Goal: Transaction & Acquisition: Obtain resource

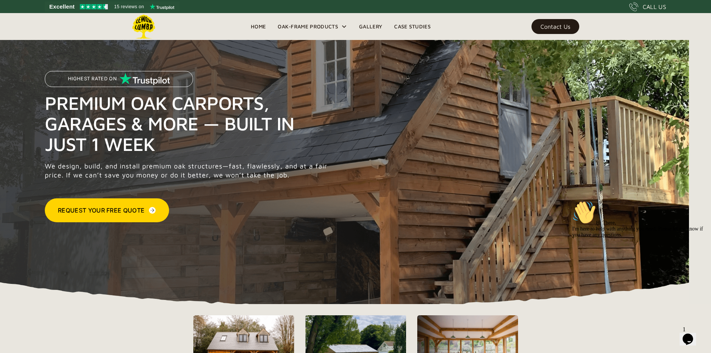
click at [121, 210] on div "Request Your Free Quote" at bounding box center [101, 210] width 87 height 9
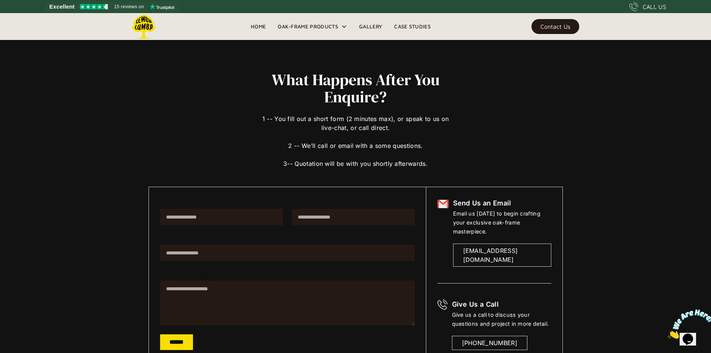
click at [219, 216] on input "Name" at bounding box center [221, 217] width 123 height 16
type input "**********"
click at [356, 218] on input "**********" at bounding box center [353, 217] width 123 height 16
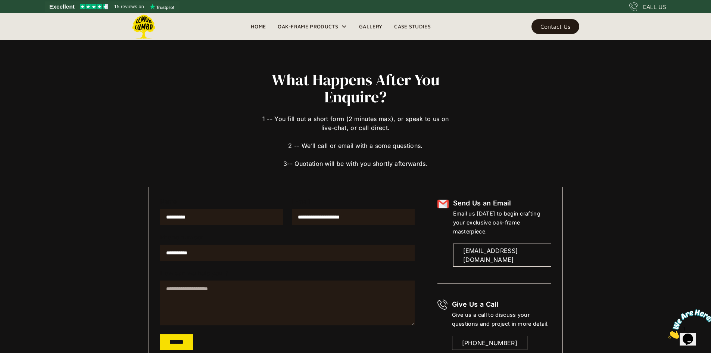
type input "**********"
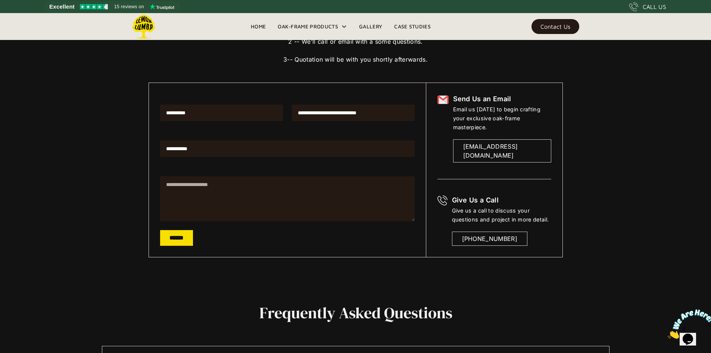
scroll to position [104, 0]
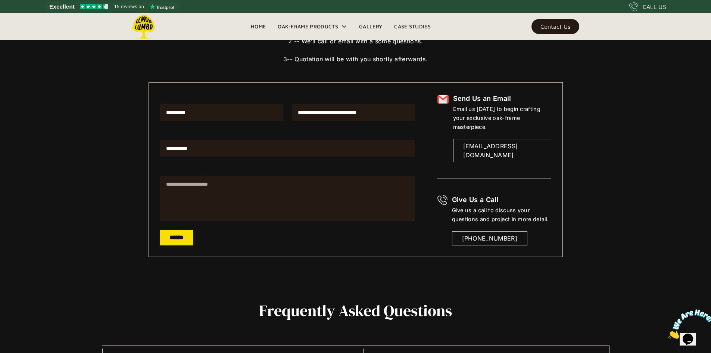
click at [228, 188] on textarea "How can we help you ?" at bounding box center [287, 198] width 255 height 45
click at [180, 184] on textarea "**********" at bounding box center [287, 198] width 255 height 45
click at [367, 182] on textarea "**********" at bounding box center [287, 198] width 255 height 45
drag, startPoint x: 252, startPoint y: 190, endPoint x: 220, endPoint y: 190, distance: 32.1
click at [220, 190] on textarea "**********" at bounding box center [287, 198] width 255 height 45
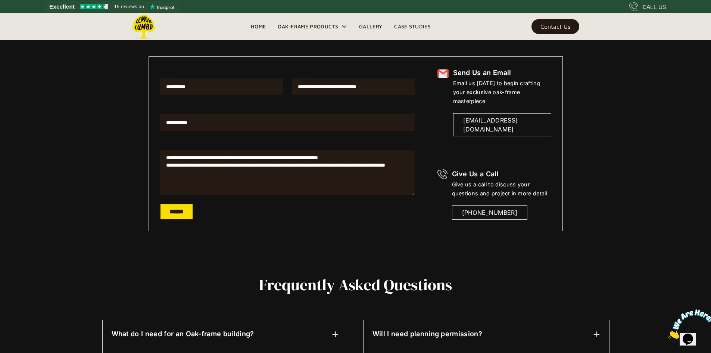
scroll to position [131, 0]
type textarea "**********"
click at [180, 211] on input "******" at bounding box center [176, 211] width 33 height 16
type input "**********"
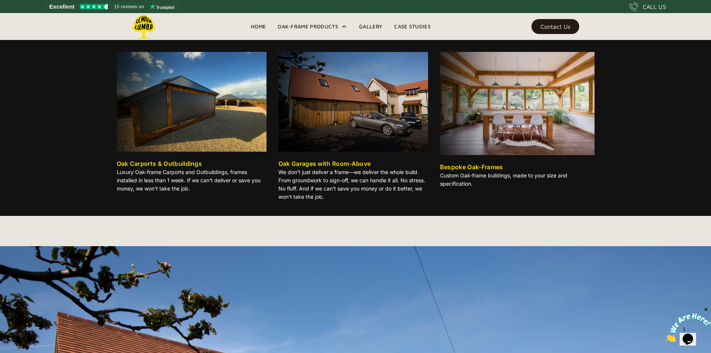
click at [322, 25] on div "Oak-Frame Products" at bounding box center [308, 26] width 60 height 9
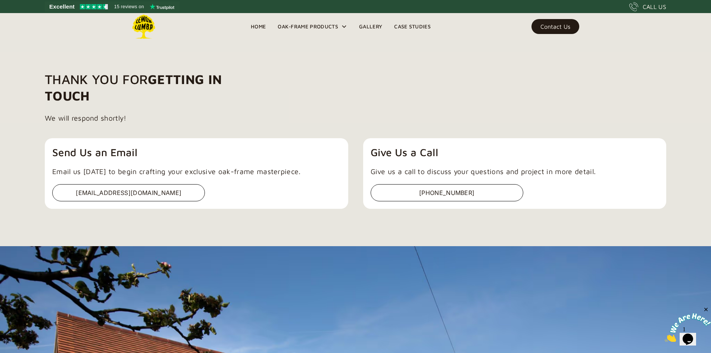
click at [322, 25] on div "Oak-Frame Products" at bounding box center [308, 26] width 60 height 9
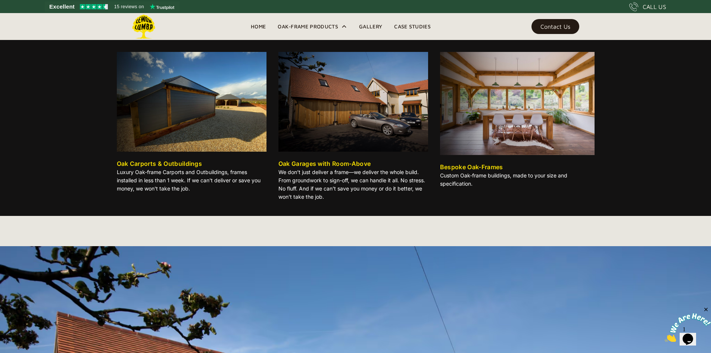
click at [194, 166] on div "Oak Carports & Outbuildings" at bounding box center [159, 163] width 85 height 9
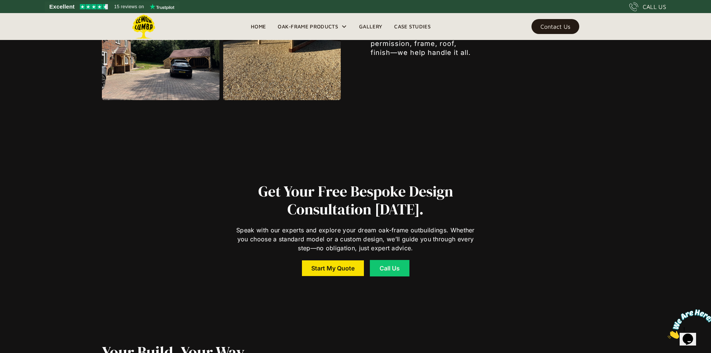
scroll to position [1228, 0]
click at [326, 266] on link "Start My Quote" at bounding box center [333, 268] width 62 height 16
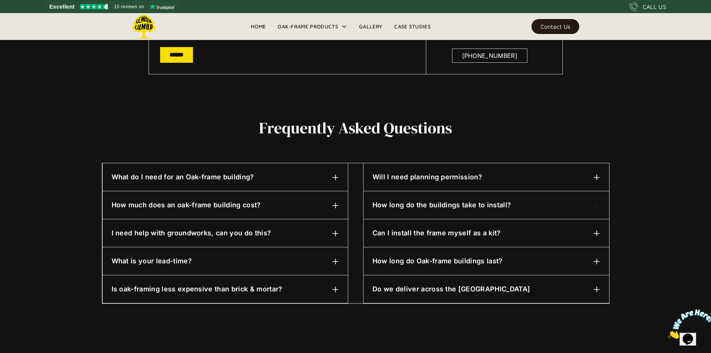
scroll to position [287, 0]
click at [335, 207] on img at bounding box center [335, 205] width 7 height 7
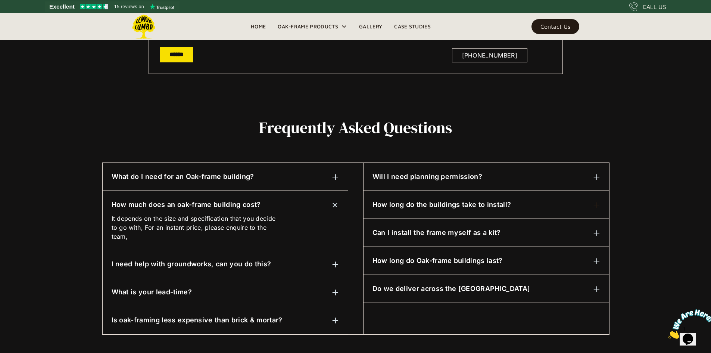
click at [335, 207] on img at bounding box center [334, 204] width 9 height 9
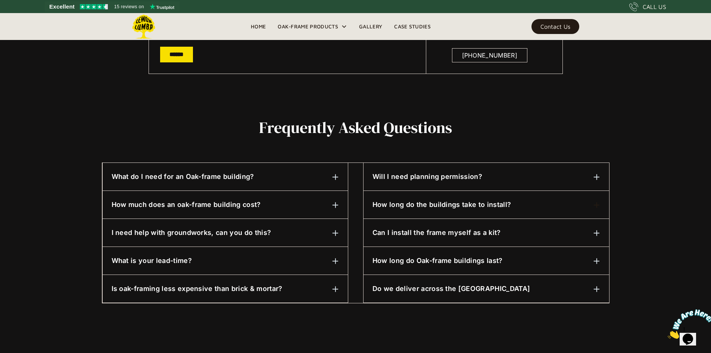
click at [339, 260] on div "What is your lead-time? 8-10 Weeks." at bounding box center [225, 261] width 245 height 28
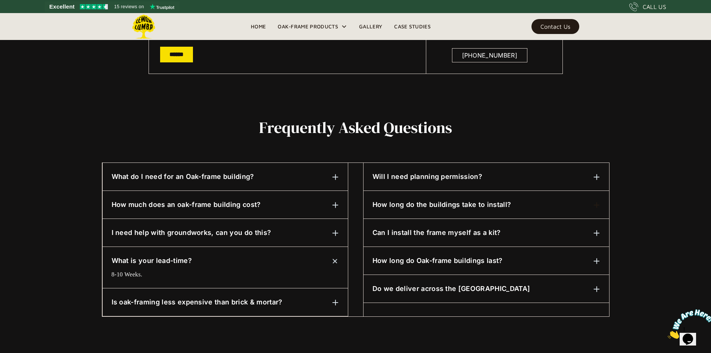
click at [337, 260] on img at bounding box center [334, 260] width 9 height 9
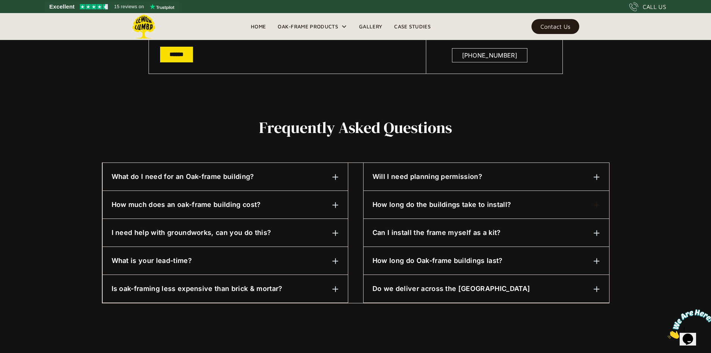
click at [461, 181] on h6 "Will I need planning permission?" at bounding box center [427, 177] width 110 height 10
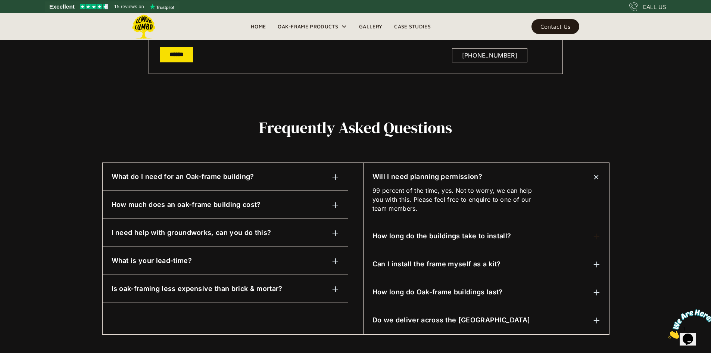
click at [461, 181] on h6 "Will I need planning permission?" at bounding box center [427, 177] width 110 height 10
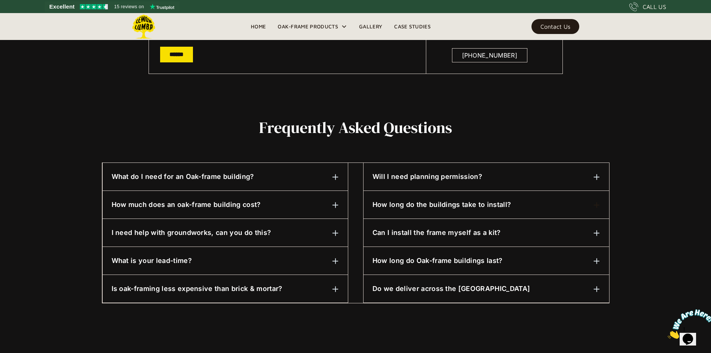
click at [456, 203] on h6 "How long do the buildings take to install?" at bounding box center [441, 205] width 138 height 10
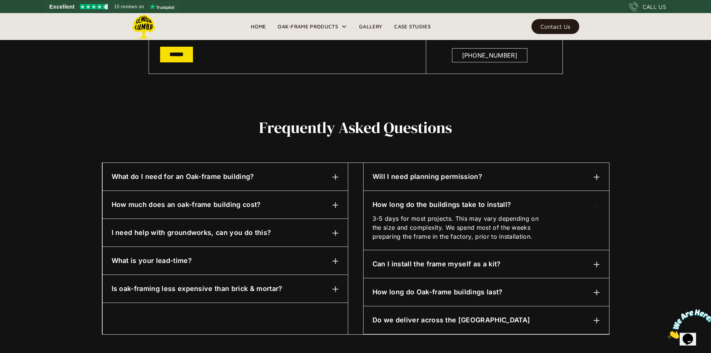
click at [446, 268] on h6 "Can I install the frame myself as a kit?" at bounding box center [436, 264] width 128 height 10
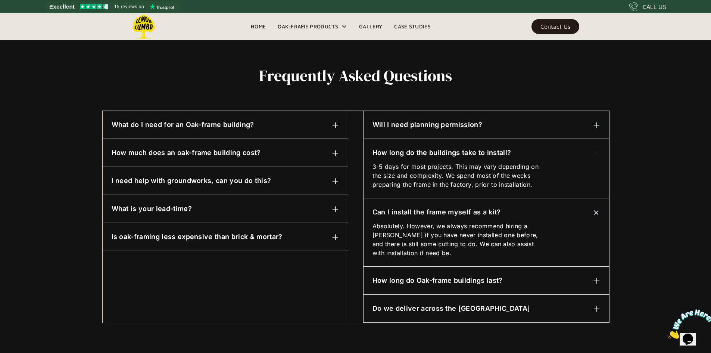
scroll to position [340, 0]
click at [490, 278] on h6 "How long do Oak-frame buildings last?" at bounding box center [437, 280] width 130 height 10
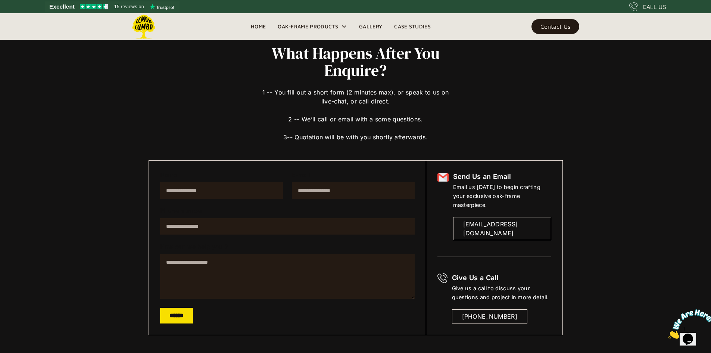
scroll to position [26, 0]
click at [369, 24] on link "Gallery" at bounding box center [370, 26] width 35 height 11
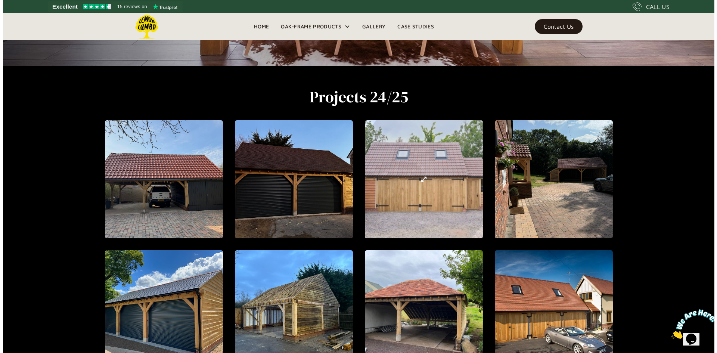
scroll to position [287, 0]
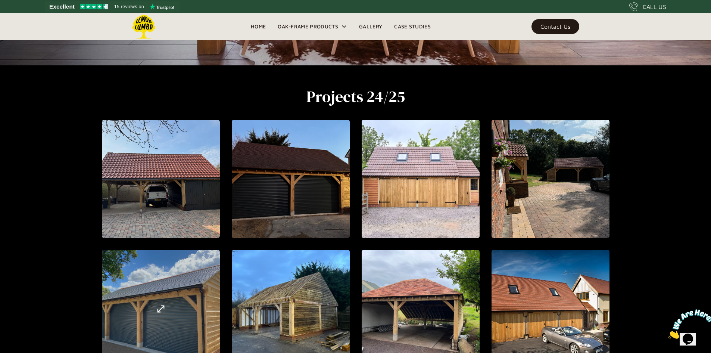
click at [188, 296] on div "open lightbox" at bounding box center [160, 309] width 319 height 348
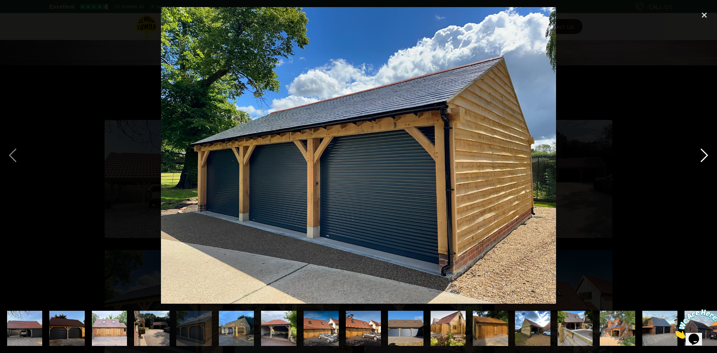
click at [708, 154] on div "next image" at bounding box center [703, 155] width 25 height 296
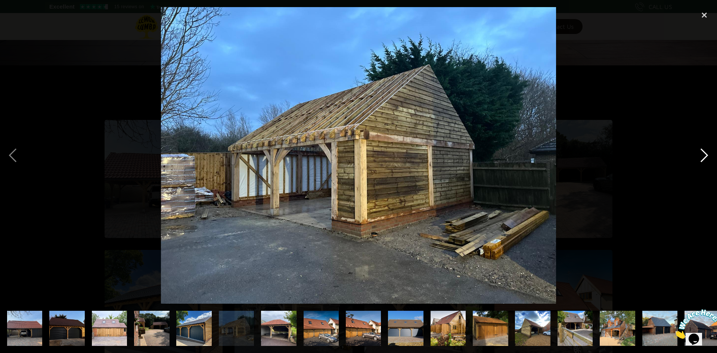
click at [708, 154] on div "next image" at bounding box center [703, 155] width 25 height 296
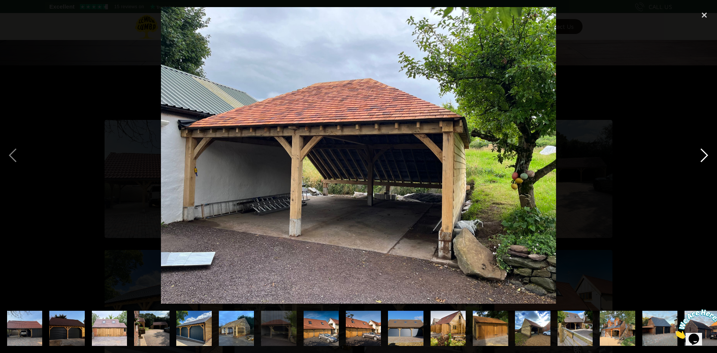
click at [708, 154] on div "next image" at bounding box center [703, 155] width 25 height 296
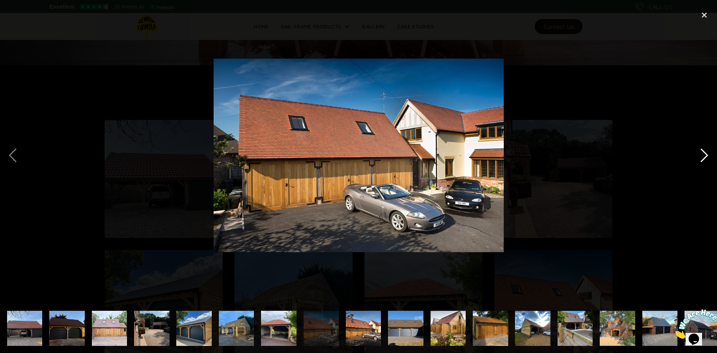
click at [708, 154] on div "next image" at bounding box center [703, 155] width 25 height 296
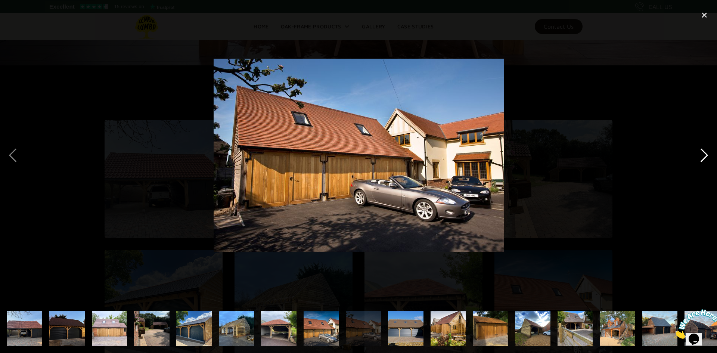
click at [708, 154] on div "next image" at bounding box center [703, 155] width 25 height 296
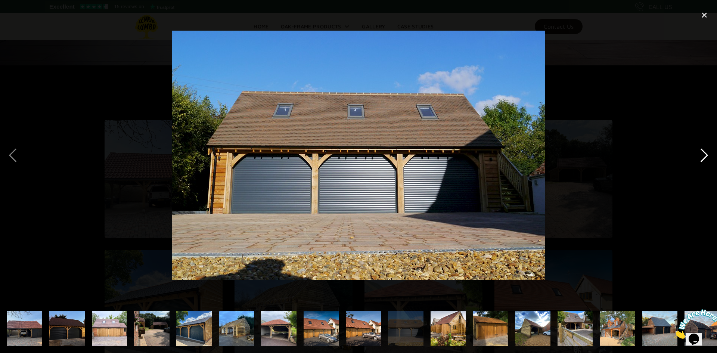
click at [708, 154] on div "next image" at bounding box center [703, 155] width 25 height 296
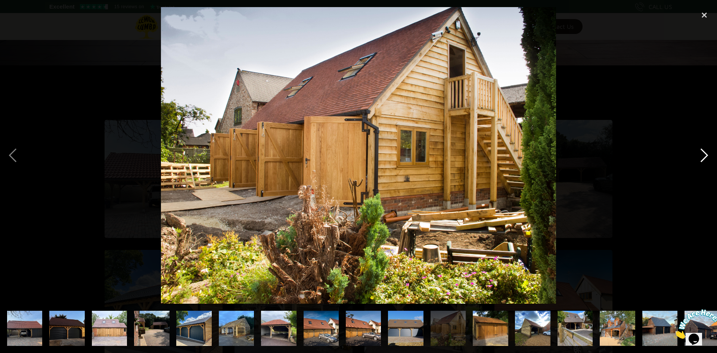
click at [702, 156] on div "next image" at bounding box center [703, 155] width 25 height 296
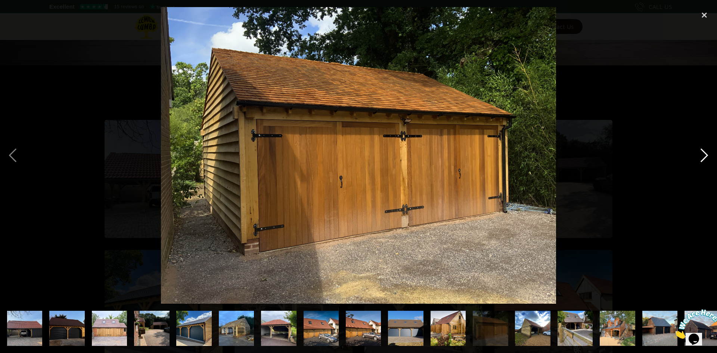
click at [702, 156] on div "next image" at bounding box center [703, 155] width 25 height 296
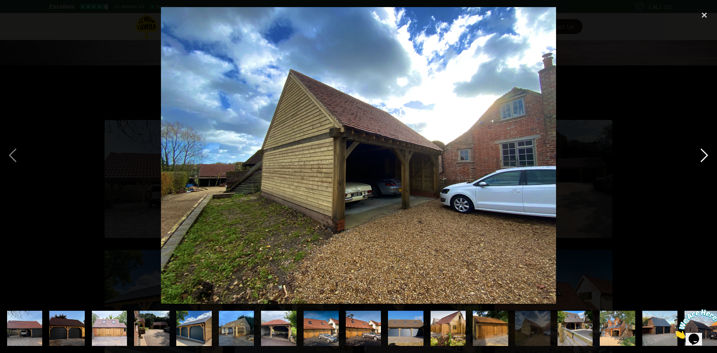
click at [702, 156] on div "next image" at bounding box center [703, 155] width 25 height 296
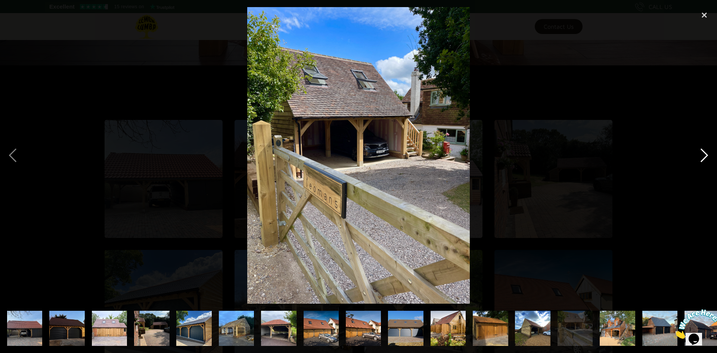
click at [702, 156] on div "next image" at bounding box center [703, 155] width 25 height 296
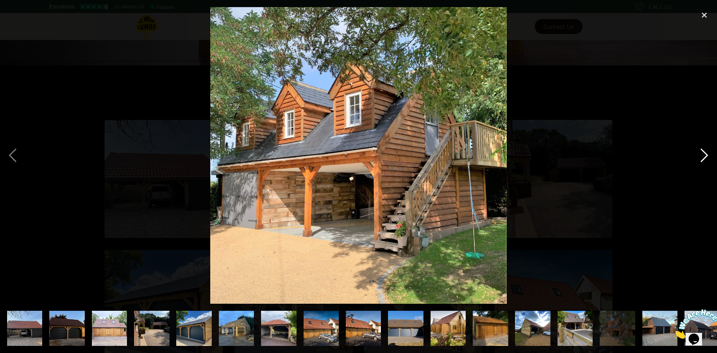
click at [702, 156] on div "next image" at bounding box center [703, 155] width 25 height 296
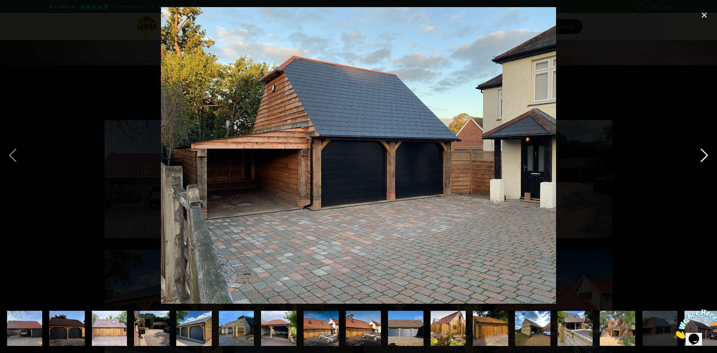
click at [702, 156] on div "next image" at bounding box center [703, 155] width 25 height 296
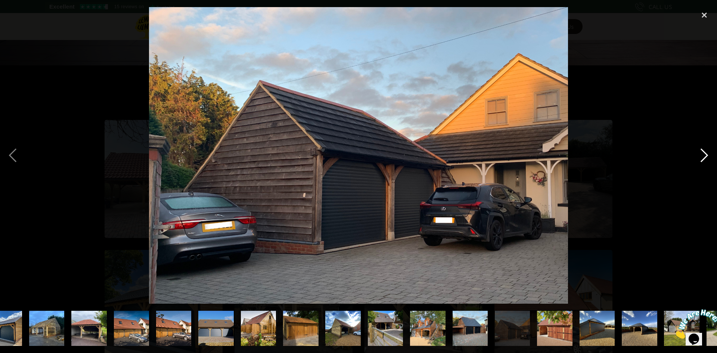
scroll to position [0, 221]
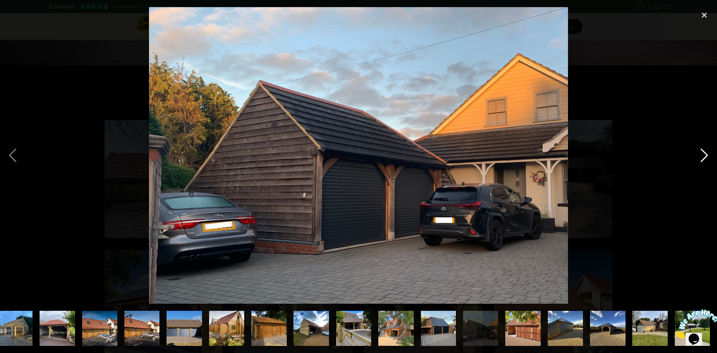
click at [702, 156] on div "next image" at bounding box center [703, 155] width 25 height 296
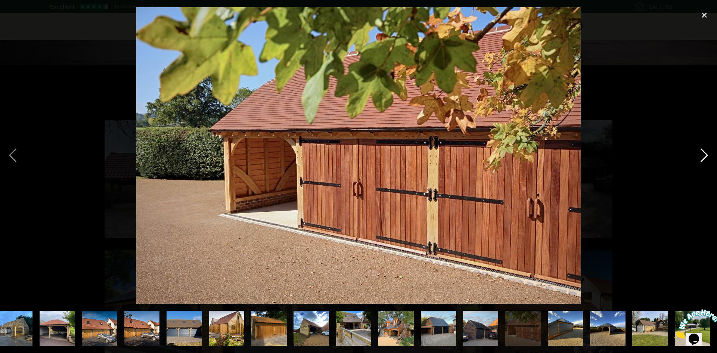
click at [702, 156] on div "next image" at bounding box center [703, 155] width 25 height 296
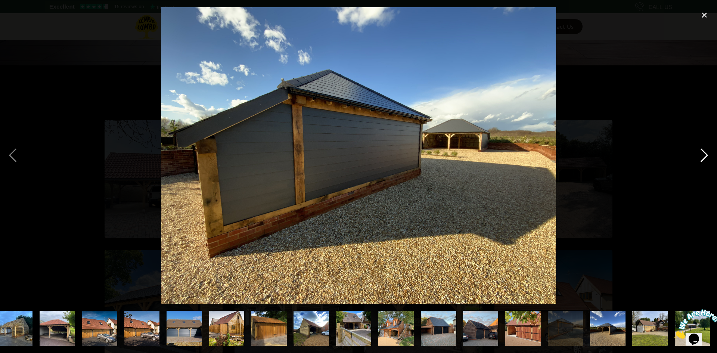
click at [702, 156] on div "next image" at bounding box center [703, 155] width 25 height 296
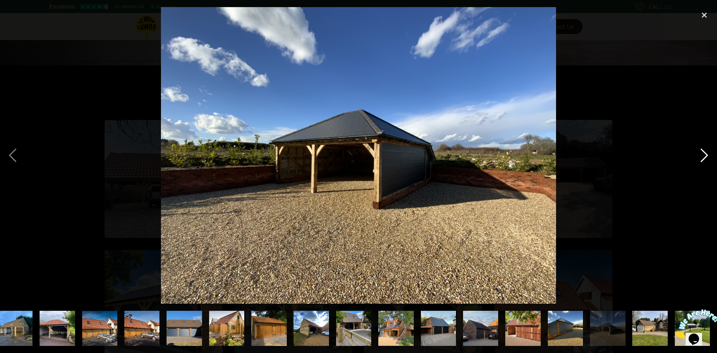
click at [702, 156] on div "next image" at bounding box center [703, 155] width 25 height 296
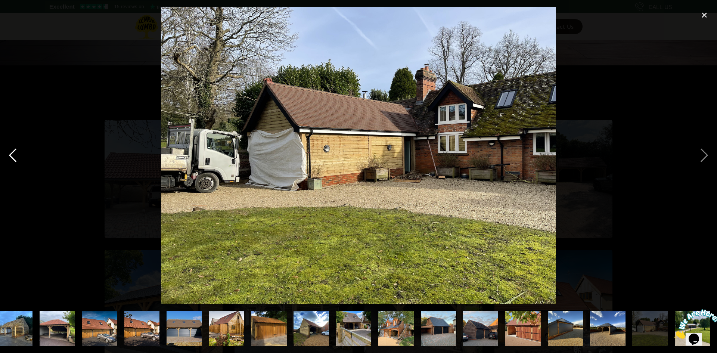
click at [16, 158] on div "previous image" at bounding box center [12, 155] width 25 height 296
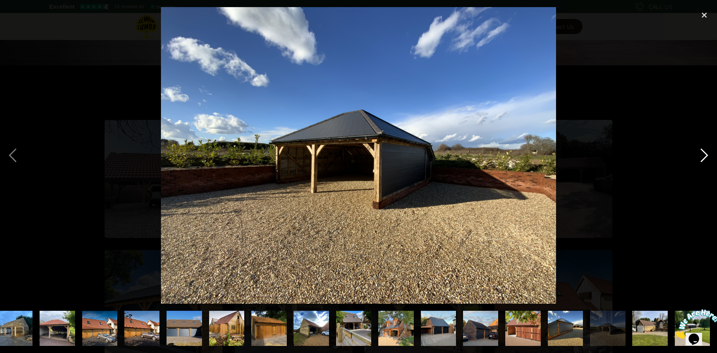
click at [703, 154] on div "next image" at bounding box center [703, 155] width 25 height 296
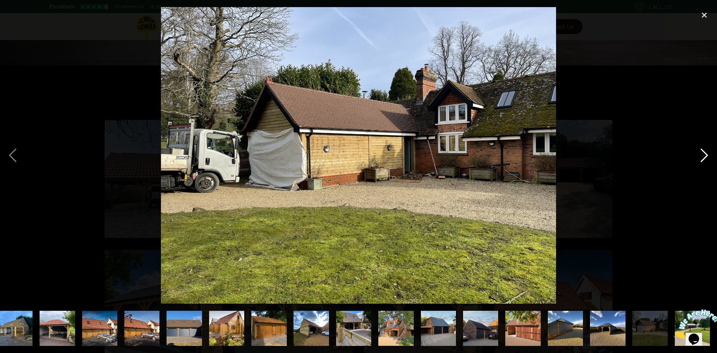
click at [703, 154] on div "next image" at bounding box center [703, 155] width 25 height 296
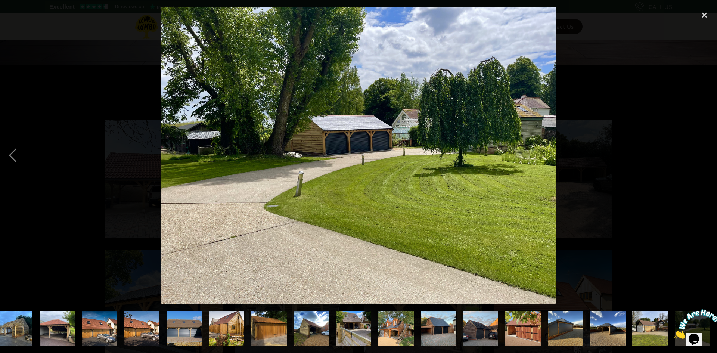
click at [703, 154] on div "next image" at bounding box center [703, 155] width 25 height 296
